Goal: Transaction & Acquisition: Purchase product/service

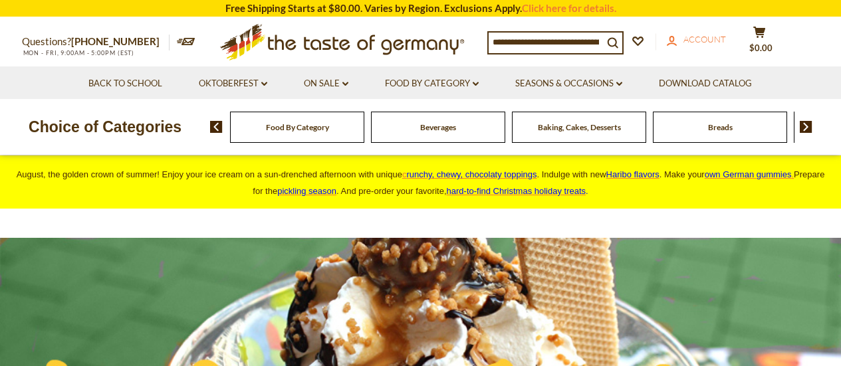
click at [710, 39] on span "Account" at bounding box center [704, 39] width 43 height 11
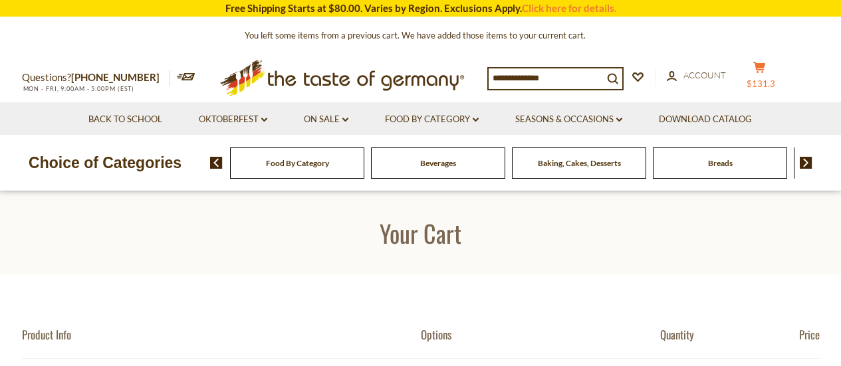
click at [765, 64] on icon at bounding box center [759, 67] width 12 height 11
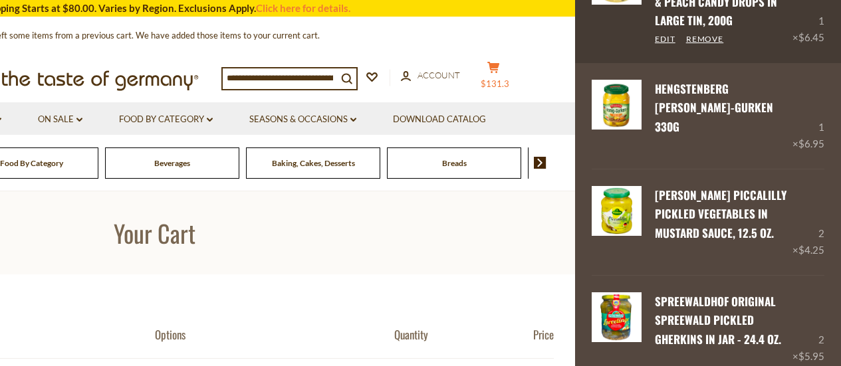
scroll to position [1176, 0]
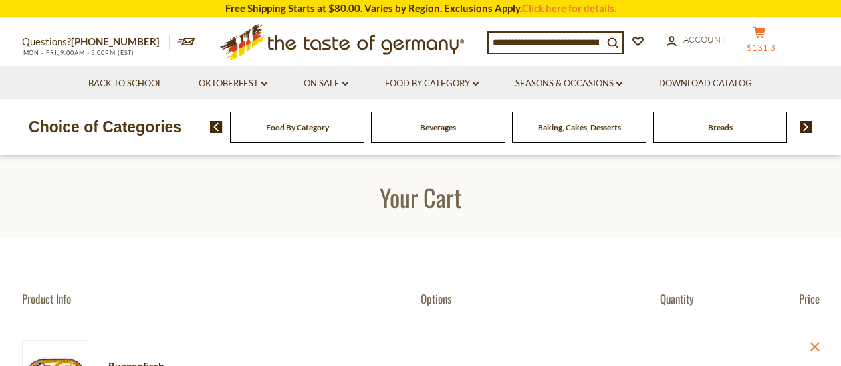
click at [765, 34] on icon at bounding box center [759, 32] width 12 height 11
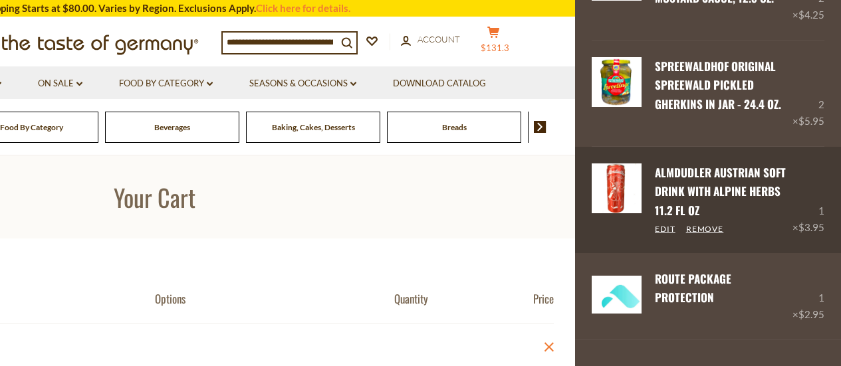
scroll to position [1176, 0]
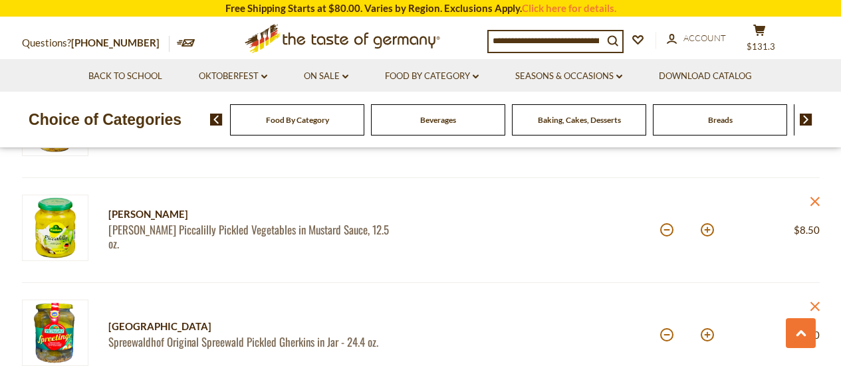
scroll to position [1130, 0]
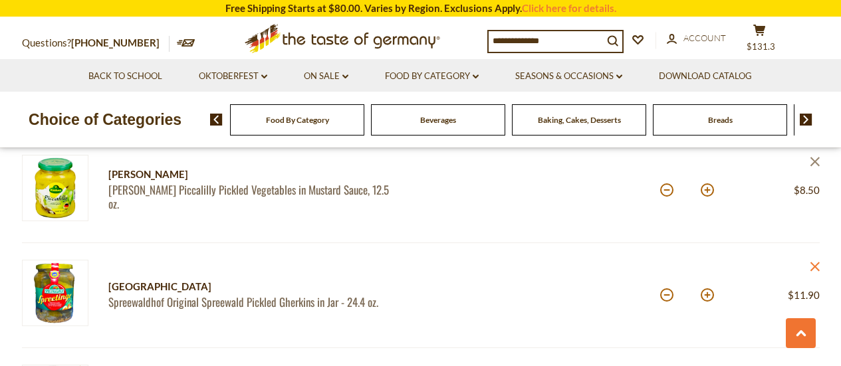
click at [813, 165] on icon "close" at bounding box center [814, 162] width 10 height 10
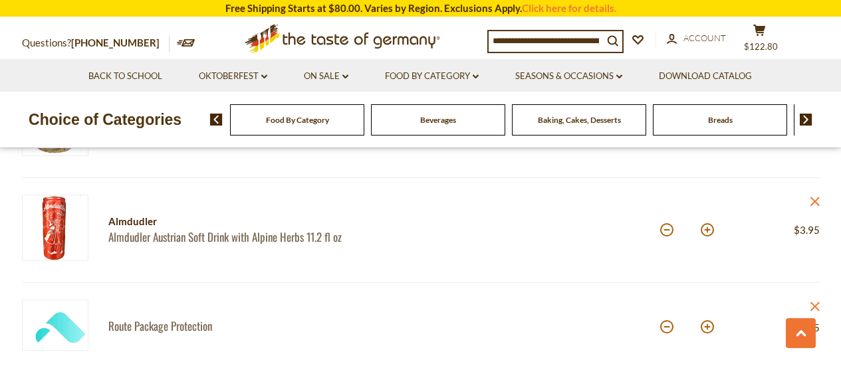
scroll to position [1196, 0]
click at [813, 199] on icon at bounding box center [813, 200] width 9 height 9
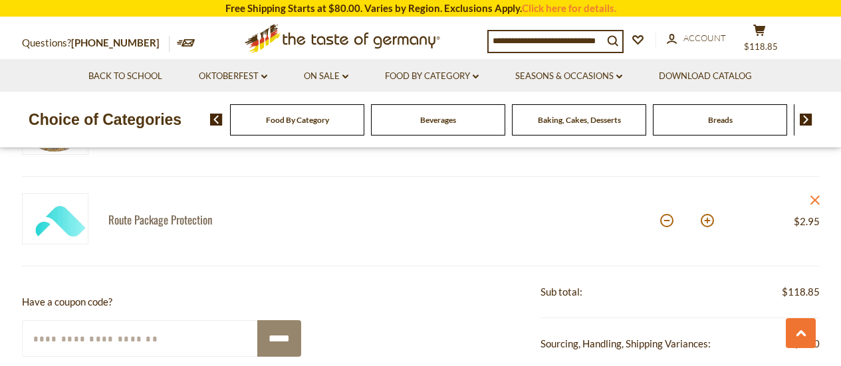
click at [804, 115] on img at bounding box center [805, 120] width 13 height 12
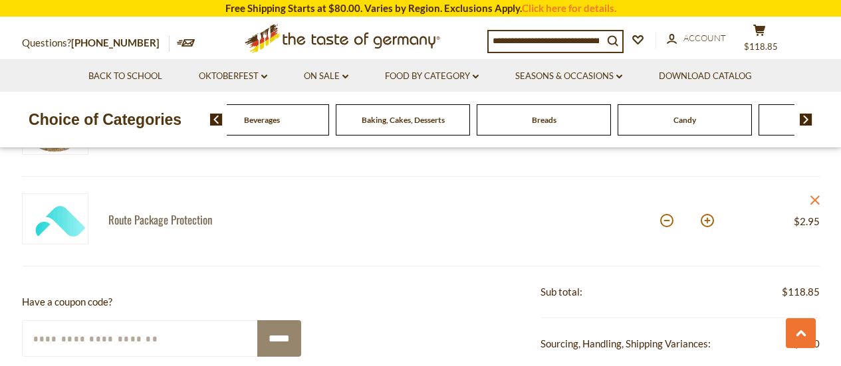
click at [804, 115] on img at bounding box center [805, 120] width 13 height 12
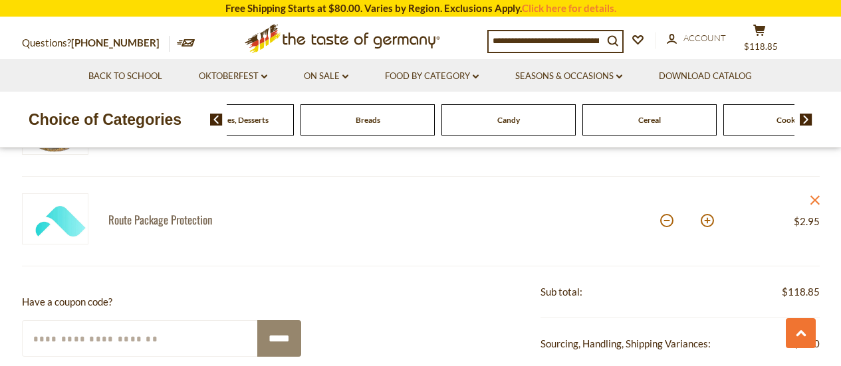
click at [804, 115] on img at bounding box center [805, 120] width 13 height 12
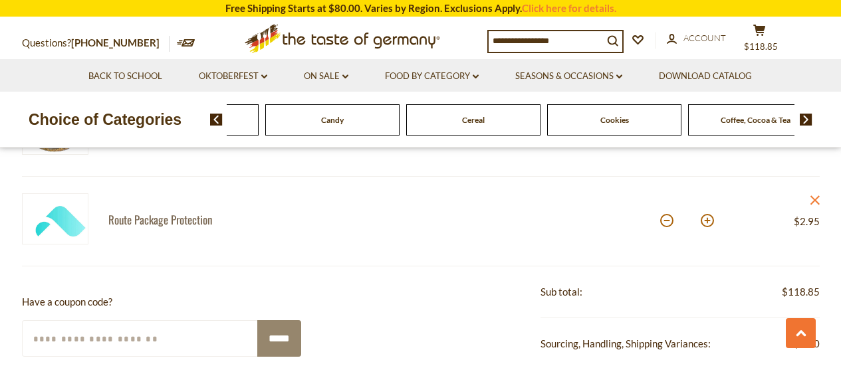
click at [804, 115] on img at bounding box center [805, 120] width 13 height 12
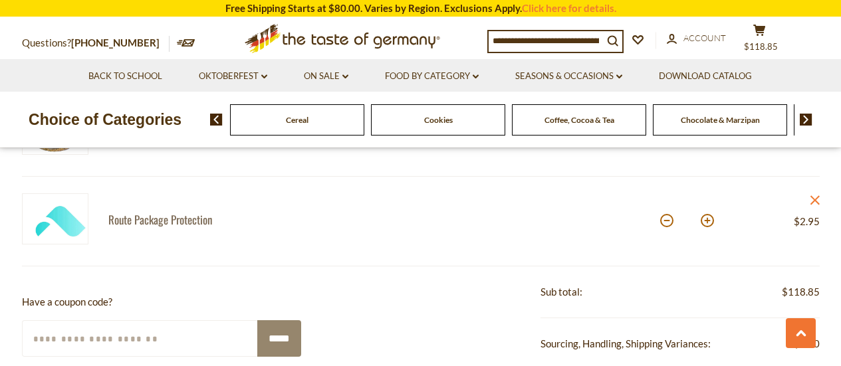
click at [804, 115] on img at bounding box center [805, 120] width 13 height 12
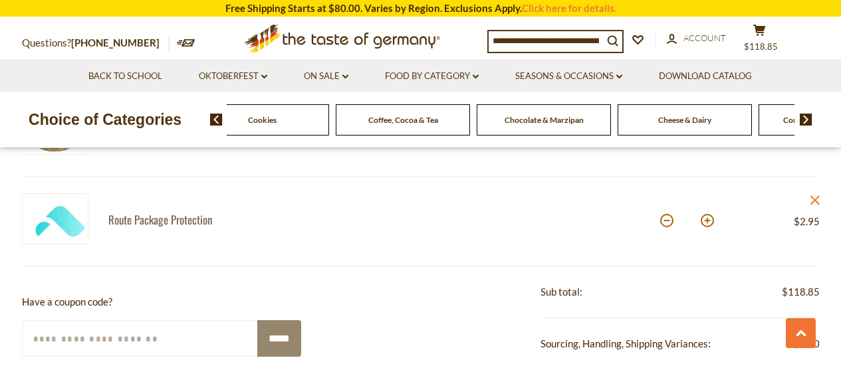
click at [805, 116] on img at bounding box center [805, 120] width 13 height 12
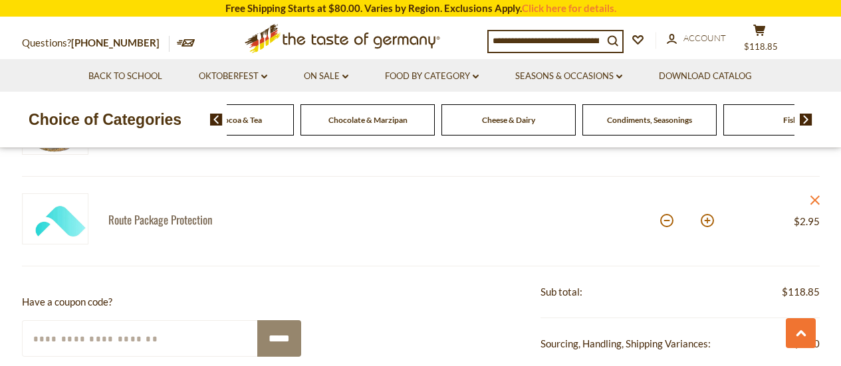
click at [805, 116] on img at bounding box center [805, 120] width 13 height 12
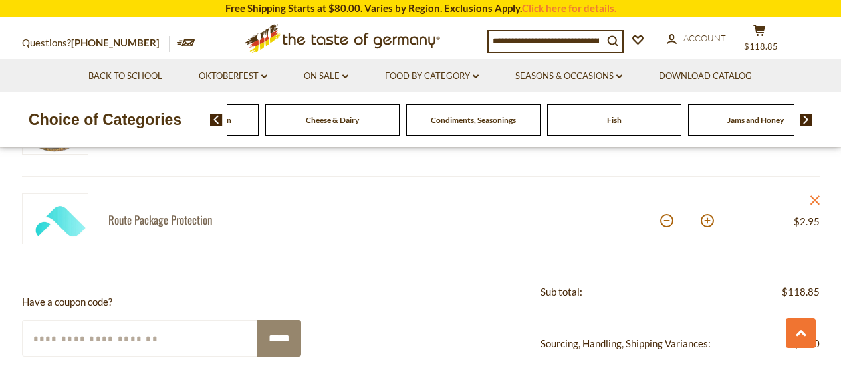
click at [805, 116] on img at bounding box center [805, 120] width 13 height 12
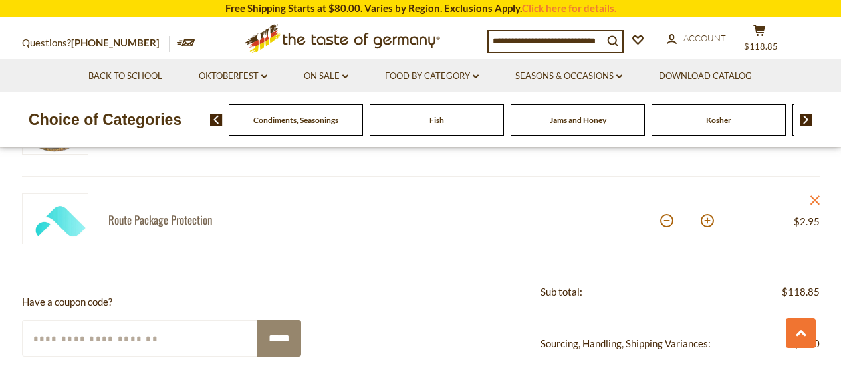
click at [573, 120] on span "Jams and Honey" at bounding box center [578, 120] width 56 height 10
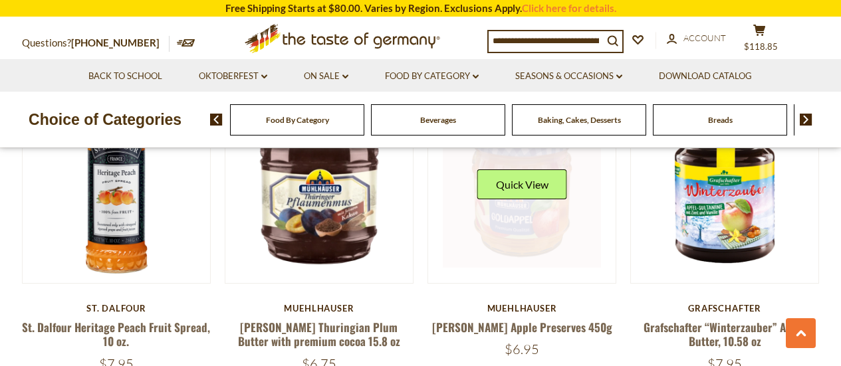
scroll to position [797, 0]
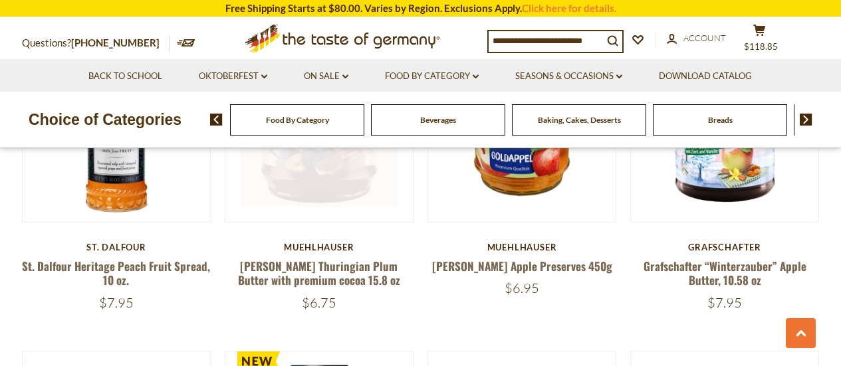
click at [322, 170] on link at bounding box center [319, 128] width 158 height 158
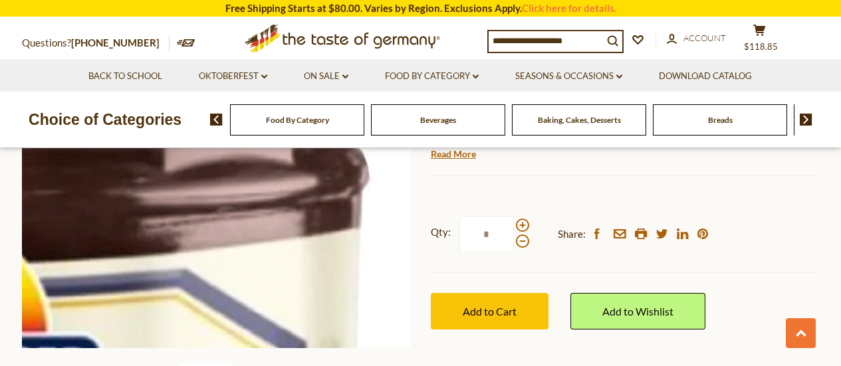
scroll to position [399, 0]
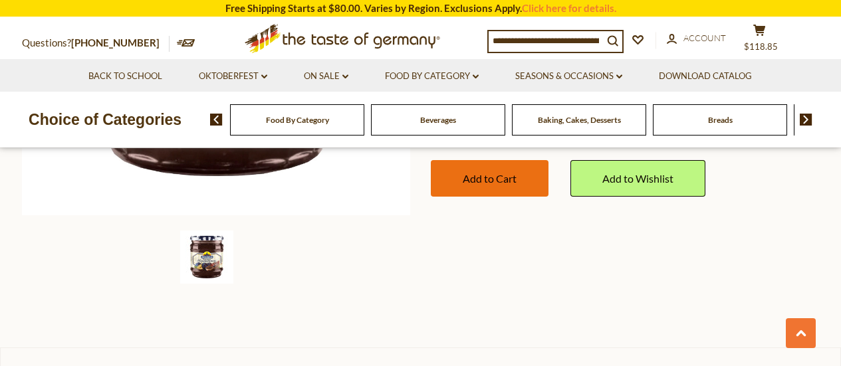
click at [492, 177] on span "Add to Cart" at bounding box center [490, 178] width 54 height 13
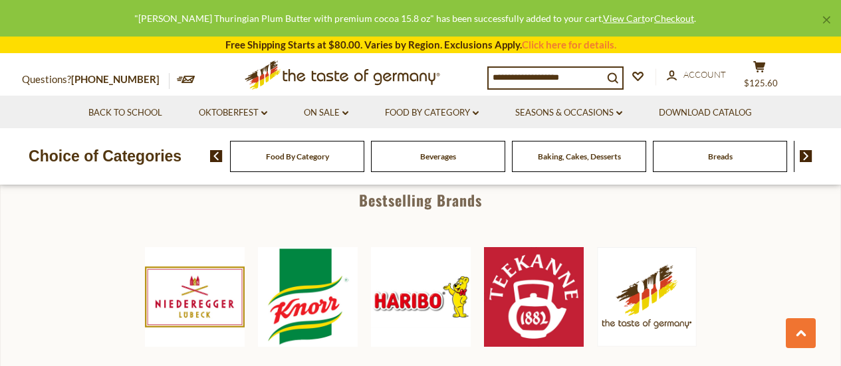
scroll to position [532, 0]
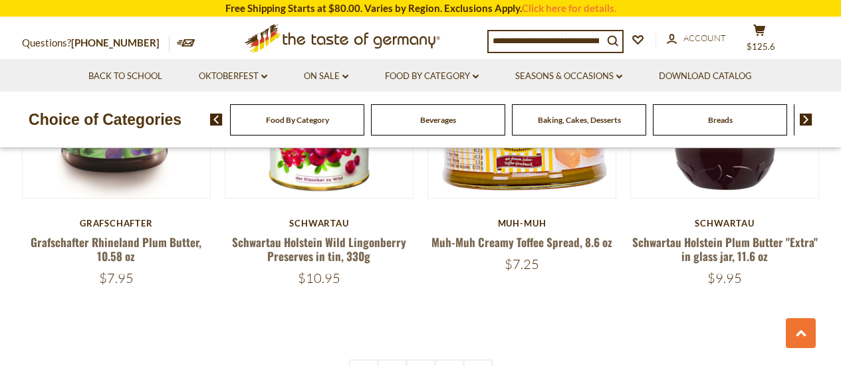
scroll to position [3190, 0]
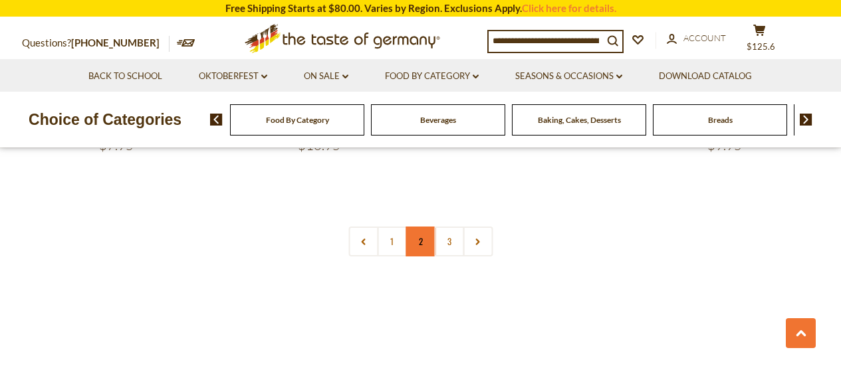
click at [419, 227] on link "2" at bounding box center [420, 242] width 30 height 30
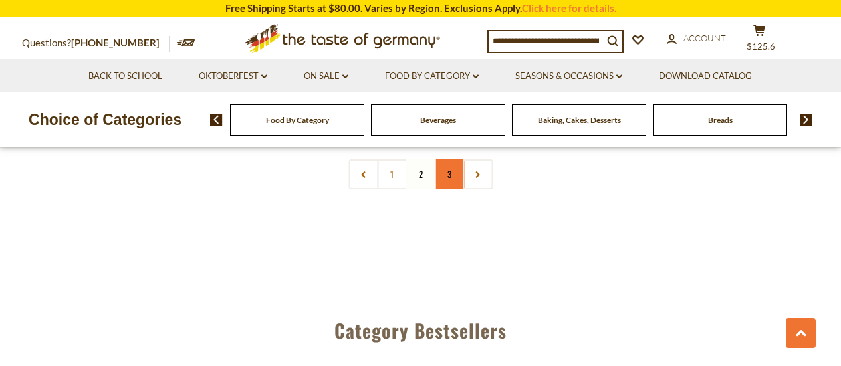
click at [449, 174] on link "3" at bounding box center [449, 174] width 30 height 30
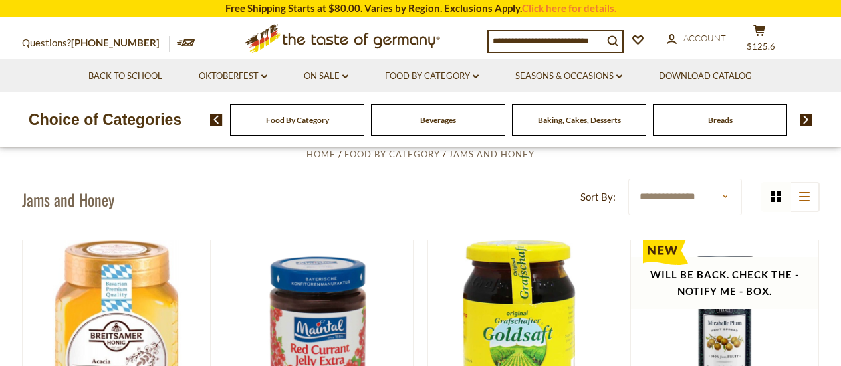
scroll to position [332, 0]
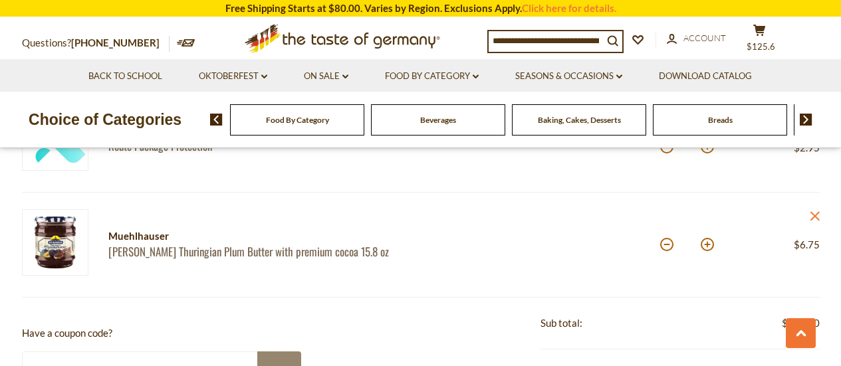
scroll to position [1329, 0]
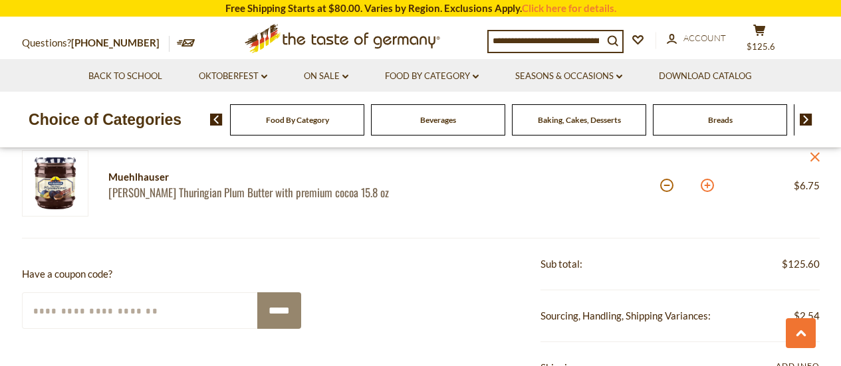
click at [703, 184] on button at bounding box center [706, 185] width 13 height 13
type input "*"
click at [330, 73] on link "On Sale dropdown_arrow" at bounding box center [326, 76] width 45 height 15
click at [326, 77] on link "On Sale dropdown_arrow" at bounding box center [326, 76] width 45 height 15
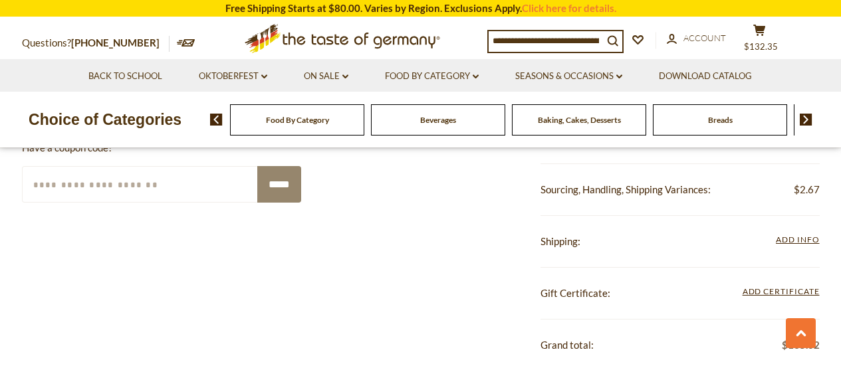
scroll to position [1462, 0]
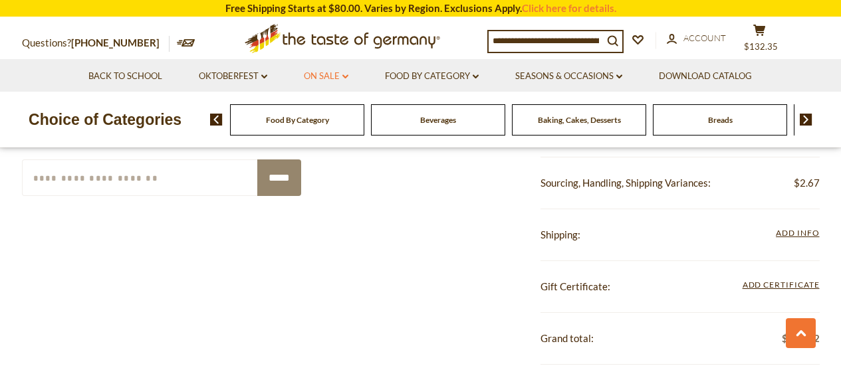
click at [326, 79] on link "On Sale dropdown_arrow" at bounding box center [326, 76] width 45 height 15
click at [335, 110] on link "All On Sale" at bounding box center [320, 111] width 48 height 12
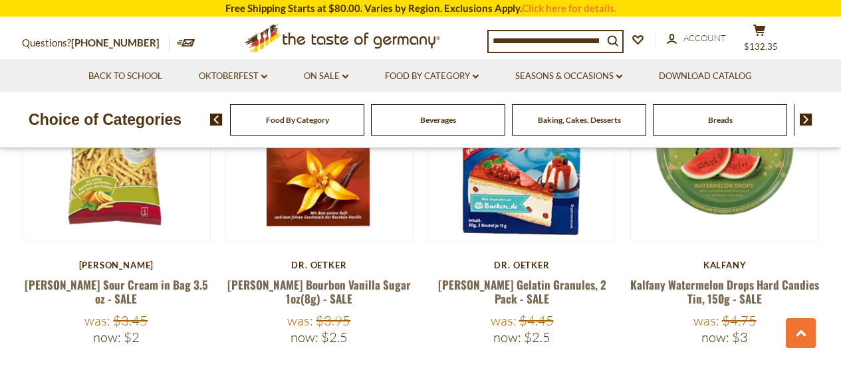
scroll to position [3123, 0]
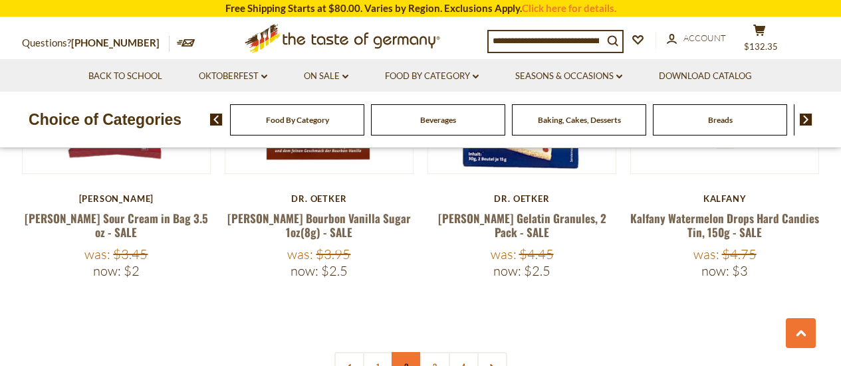
click at [408, 352] on link "2" at bounding box center [406, 367] width 30 height 30
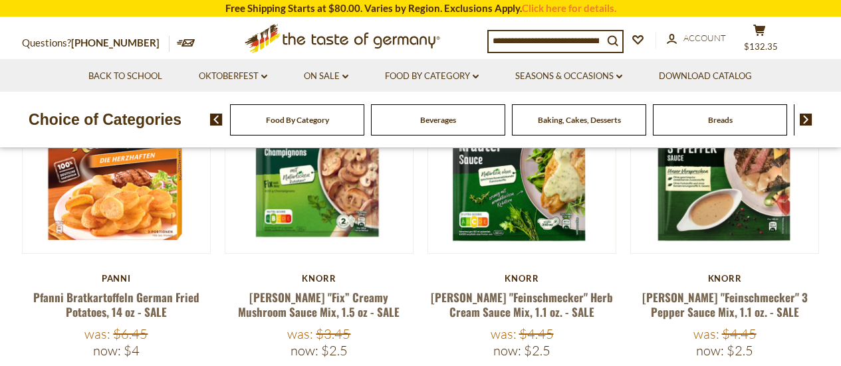
scroll to position [308, 0]
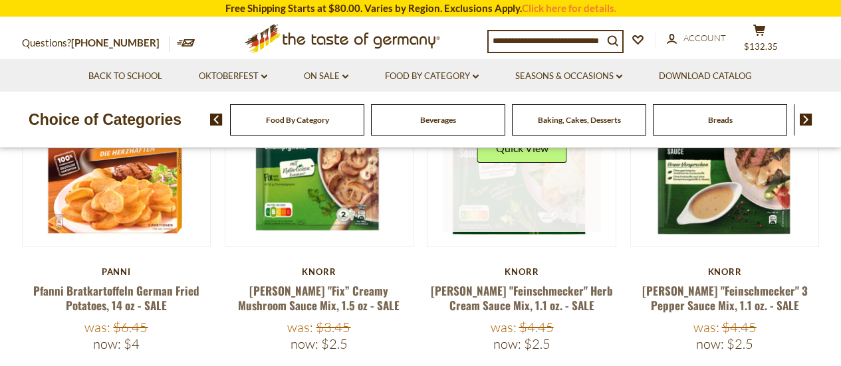
click at [540, 197] on link at bounding box center [522, 153] width 158 height 158
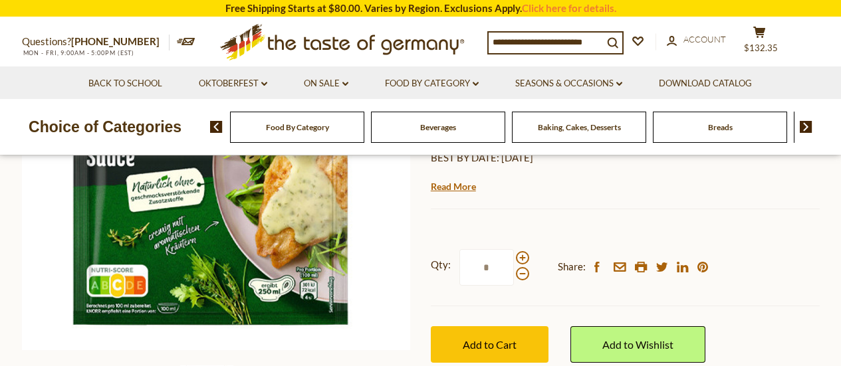
scroll to position [266, 0]
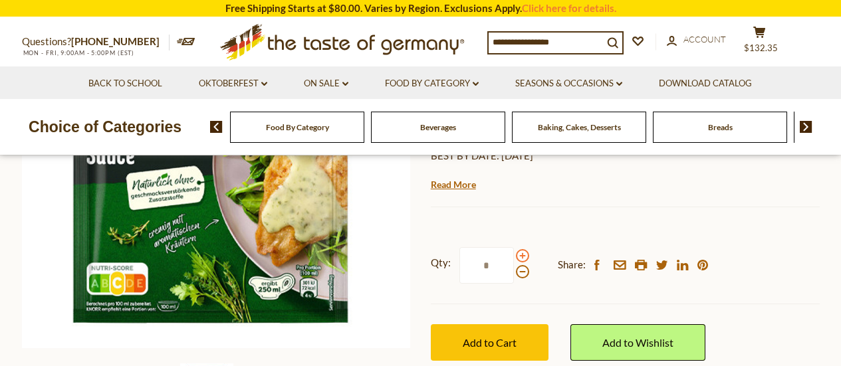
click at [521, 259] on span at bounding box center [522, 255] width 13 height 13
click at [514, 259] on input "*" at bounding box center [486, 265] width 54 height 37
type input "*"
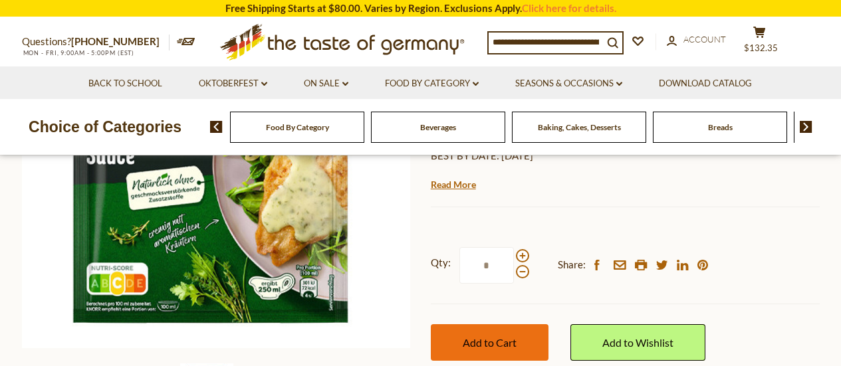
click at [491, 342] on span "Add to Cart" at bounding box center [490, 342] width 54 height 13
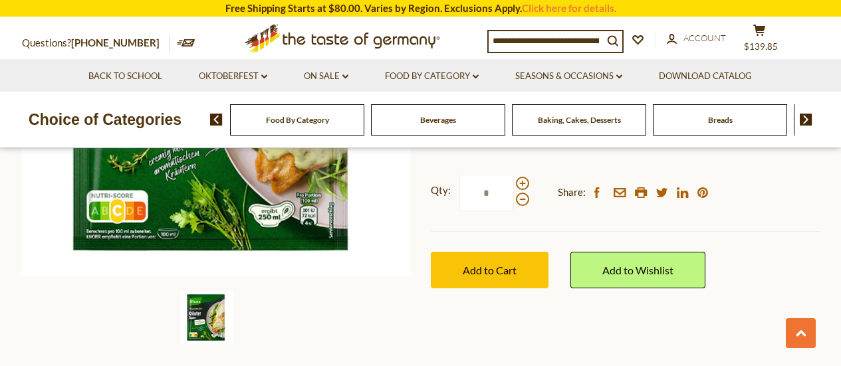
scroll to position [399, 0]
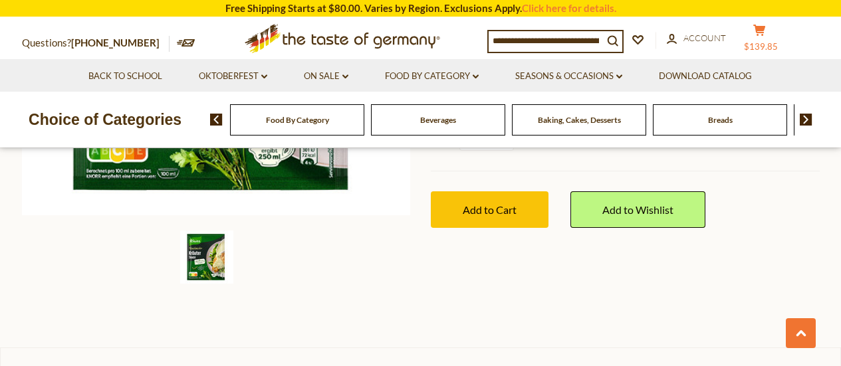
click at [766, 25] on icon "cart" at bounding box center [759, 30] width 13 height 11
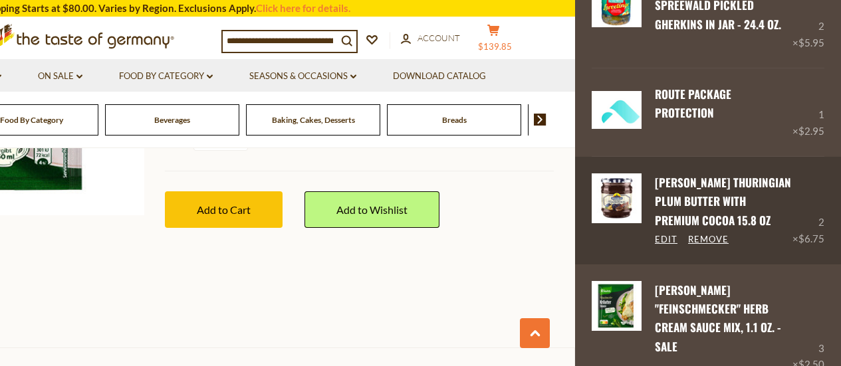
scroll to position [1190, 0]
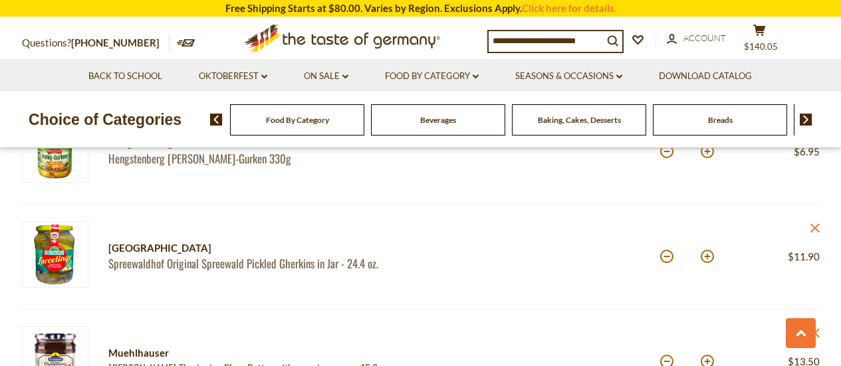
scroll to position [1196, 0]
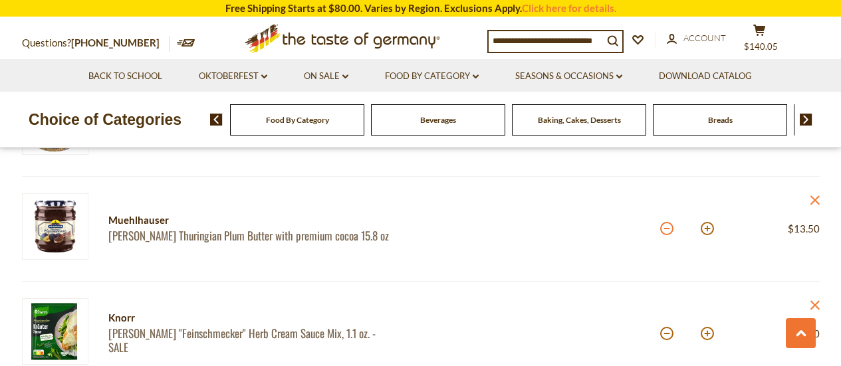
click at [663, 231] on button at bounding box center [666, 228] width 13 height 13
type input "*"
click at [815, 199] on icon "close" at bounding box center [814, 200] width 10 height 10
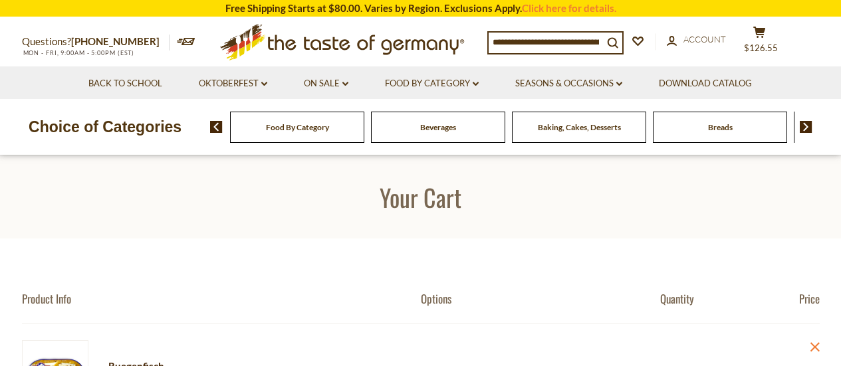
scroll to position [133, 0]
